Goal: Task Accomplishment & Management: Complete application form

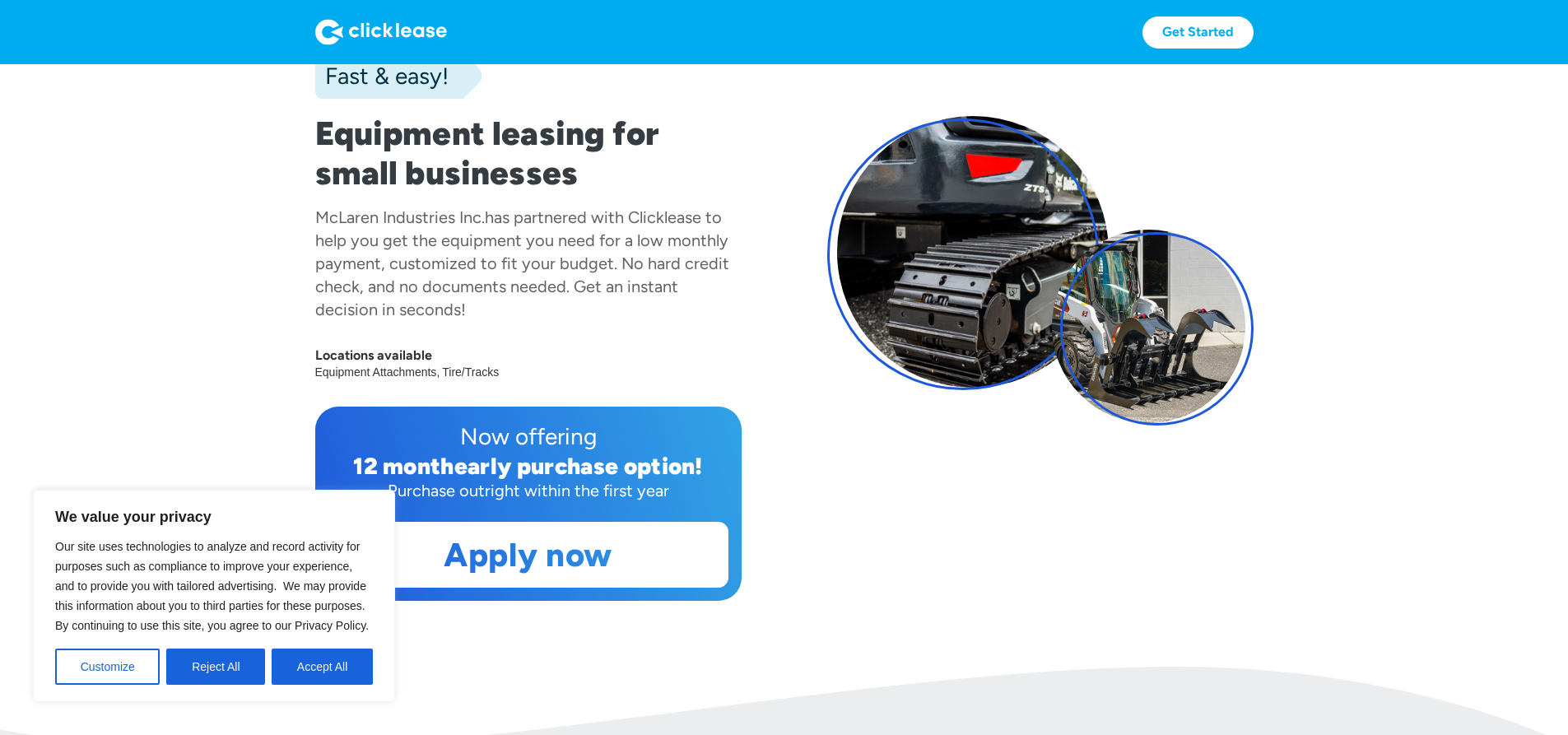
scroll to position [411, 0]
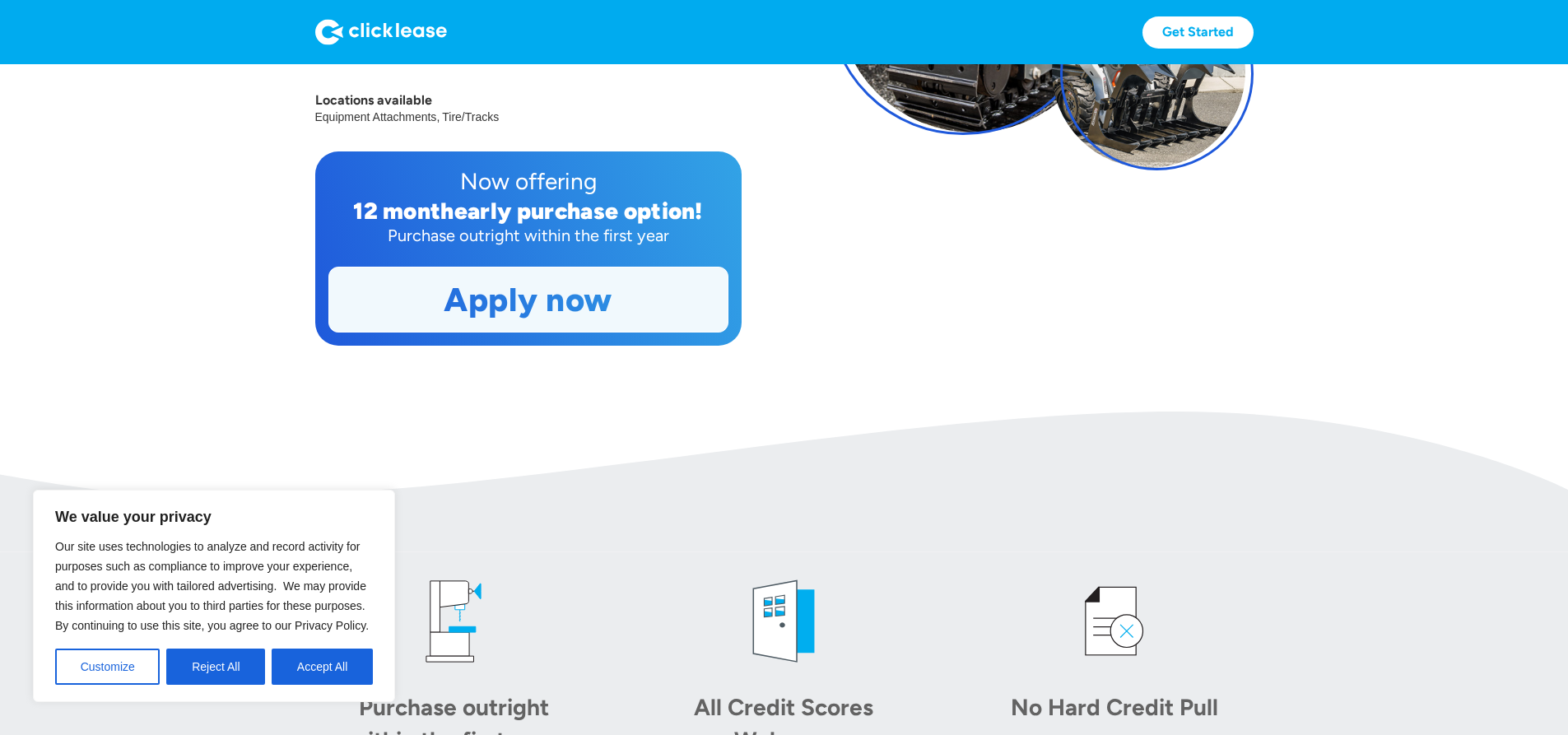
click at [478, 331] on link "Apply now" at bounding box center [528, 300] width 398 height 64
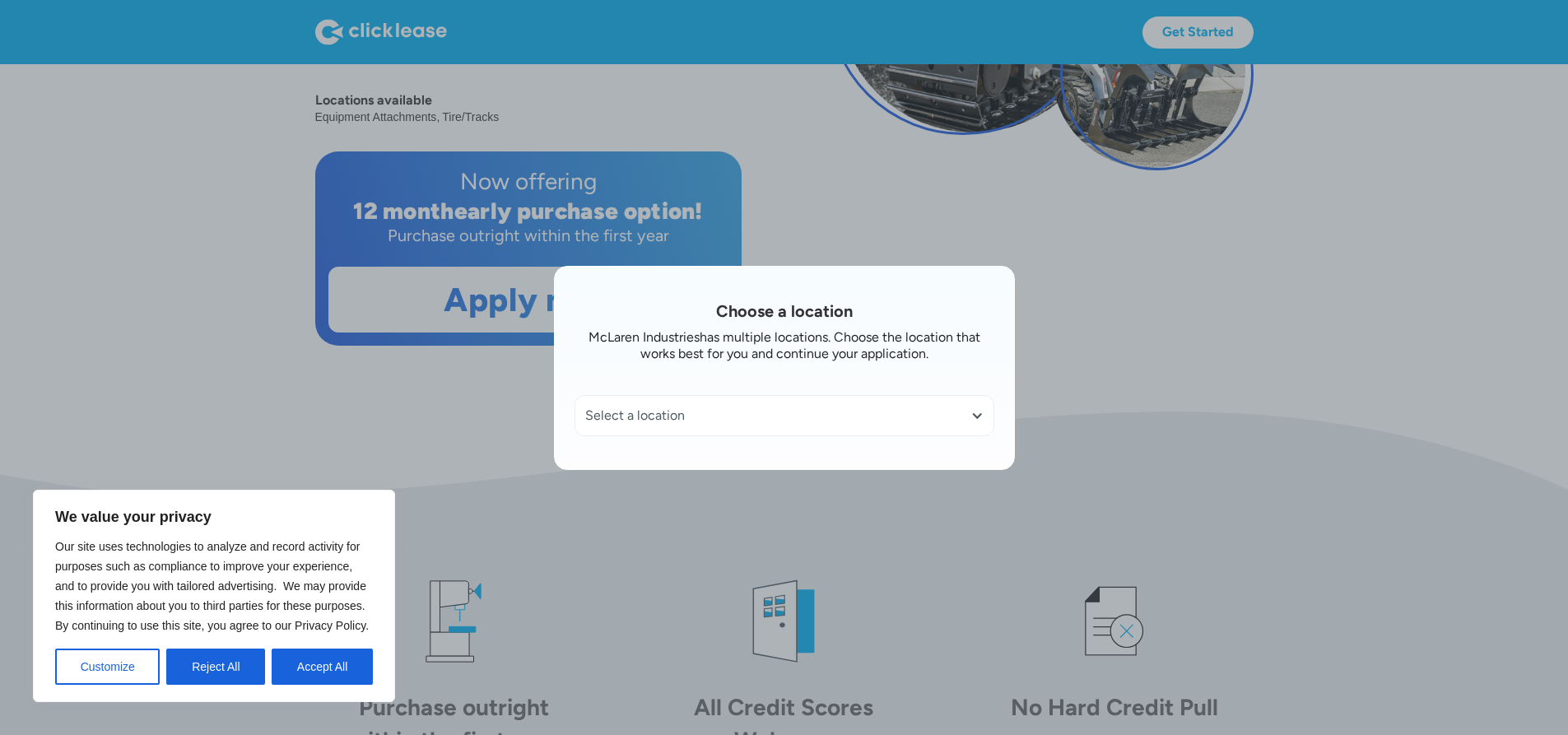
click at [693, 403] on div "Select a location" at bounding box center [784, 415] width 418 height 40
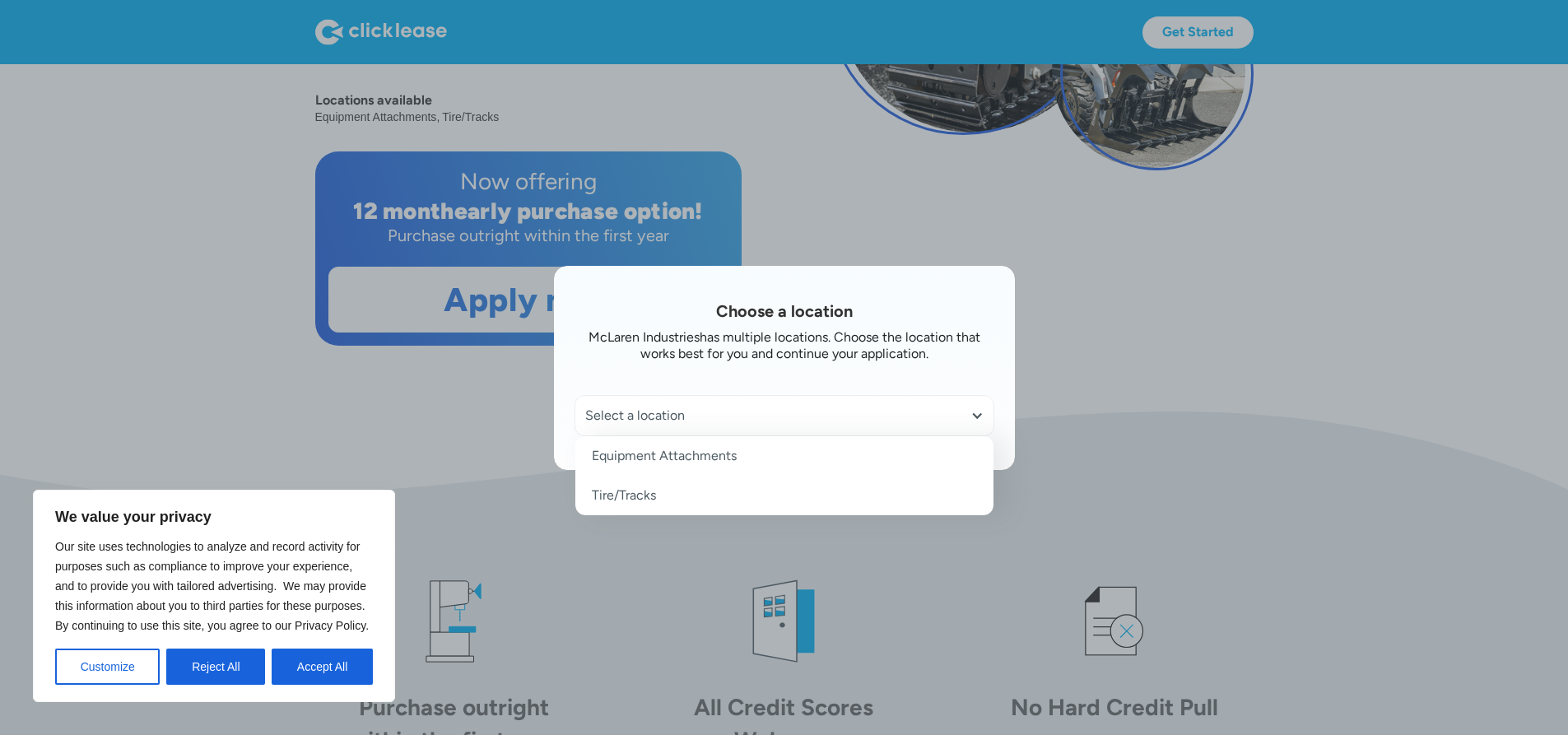
click at [676, 498] on link "Tire/Tracks" at bounding box center [784, 496] width 418 height 40
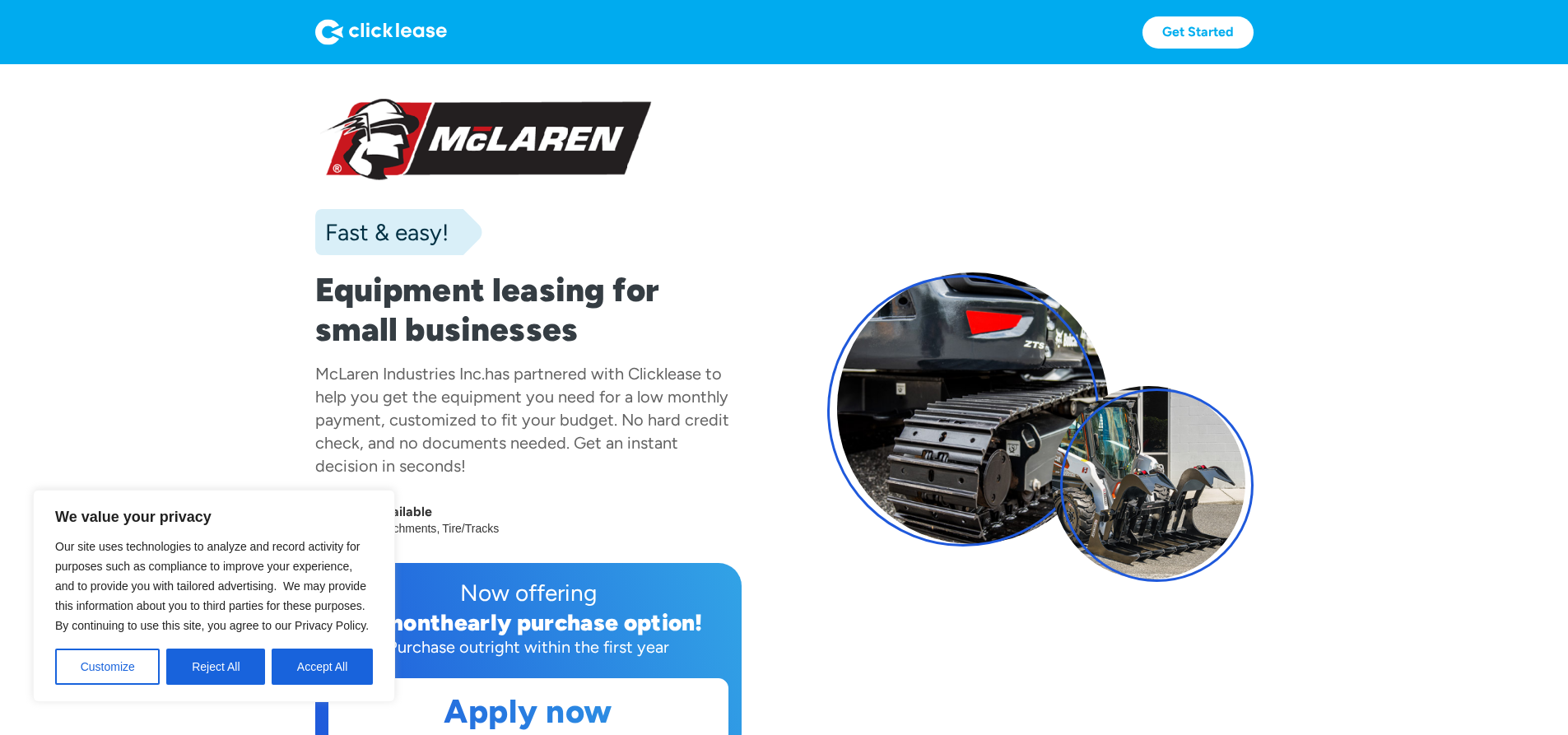
click at [348, 135] on div at bounding box center [529, 140] width 426 height 86
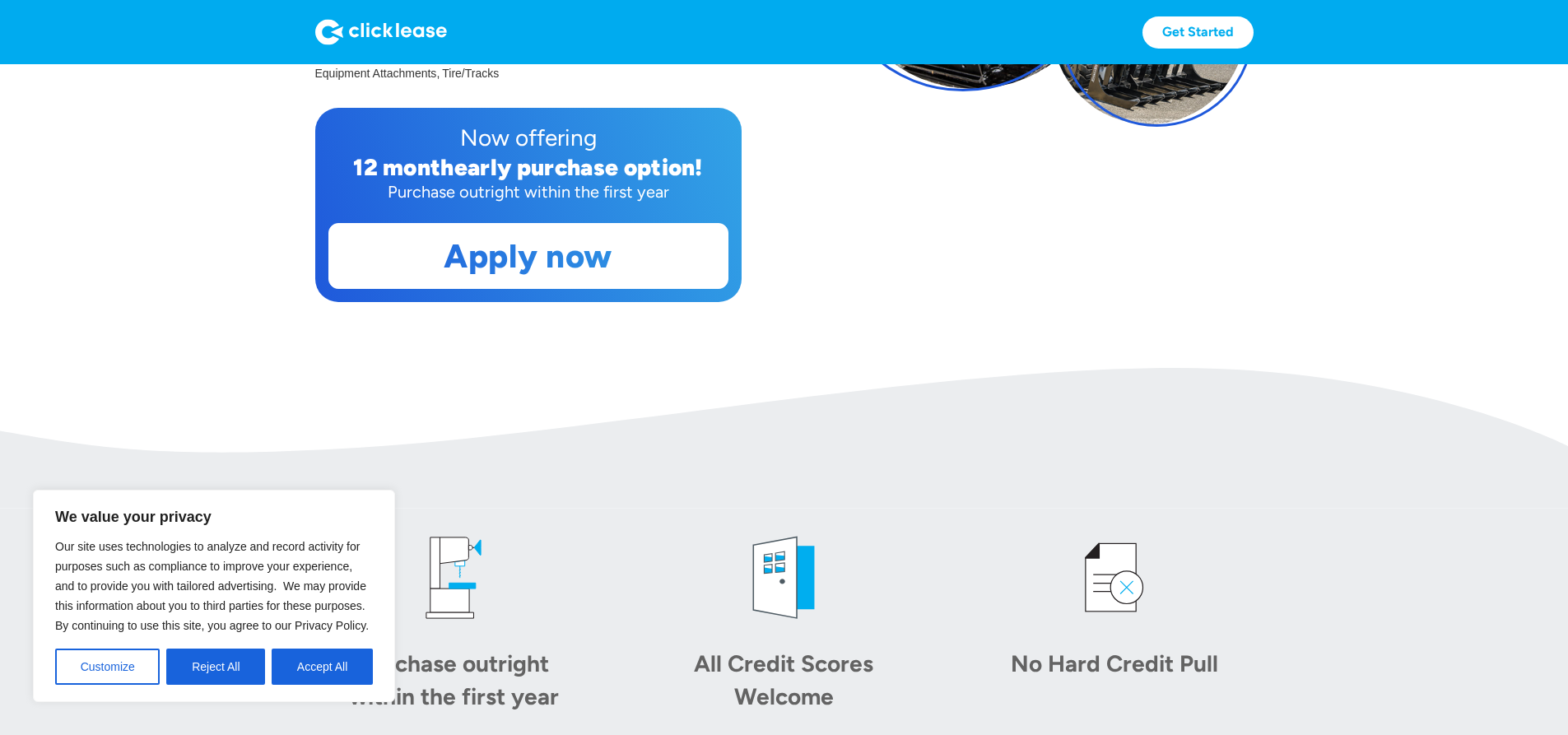
scroll to position [329, 0]
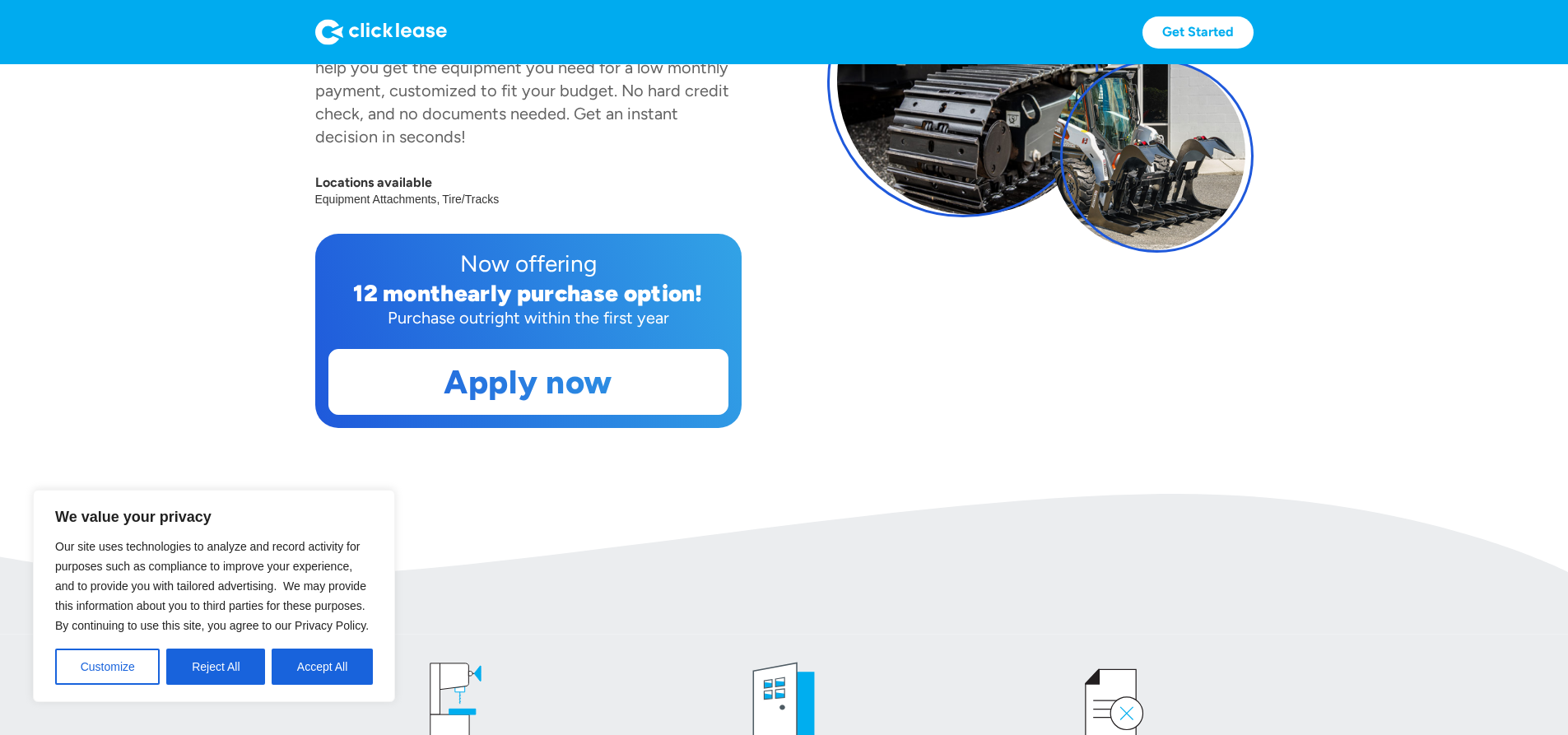
click at [906, 398] on div "Fast & easy! Equipment leasing for small businesses McLaren Industries Inc. has…" at bounding box center [785, 97] width 938 height 660
click at [224, 664] on button "Reject All" at bounding box center [216, 666] width 99 height 36
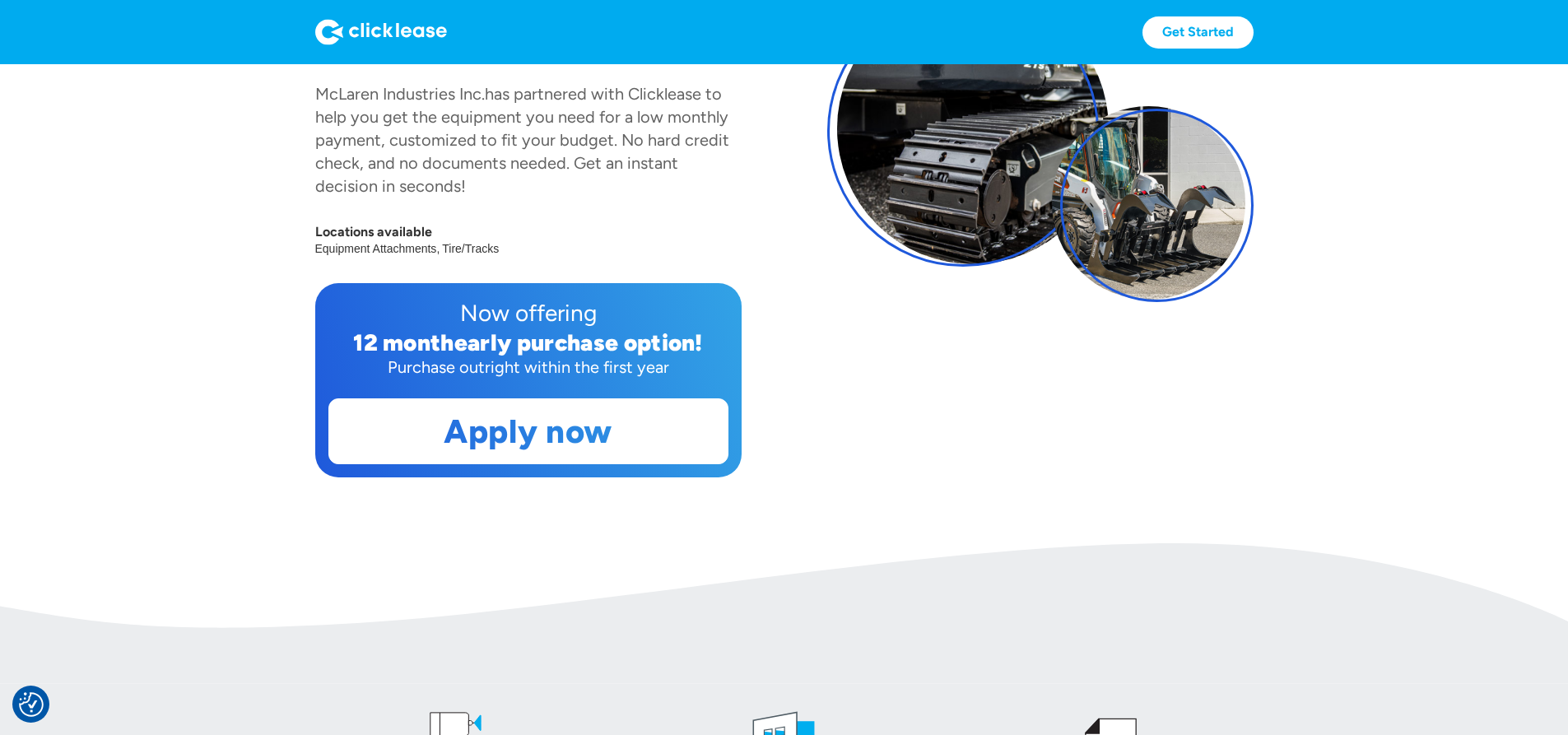
scroll to position [0, 0]
